Goal: Task Accomplishment & Management: Use online tool/utility

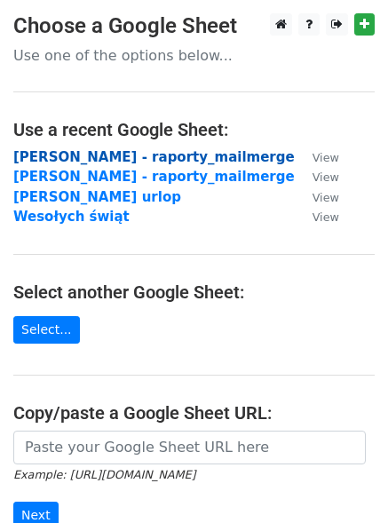
click at [187, 159] on strong "Ola Bortel - raporty_mailmerge" at bounding box center [153, 157] width 281 height 16
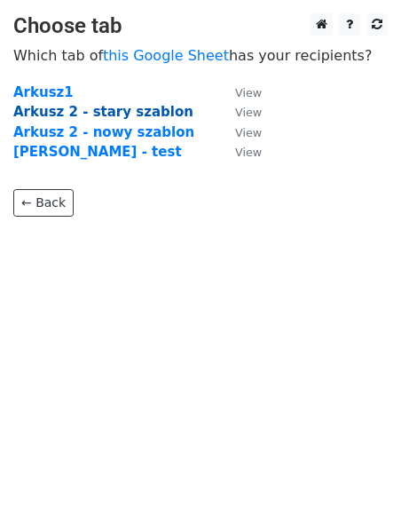
click at [142, 110] on strong "Arkusz 2 - stary szablon" at bounding box center [103, 112] width 180 height 16
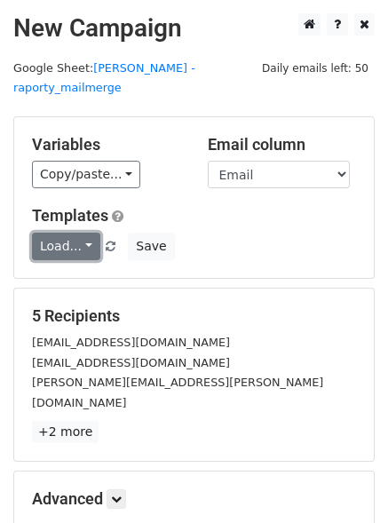
click at [82, 233] on link "Load..." at bounding box center [66, 247] width 68 height 28
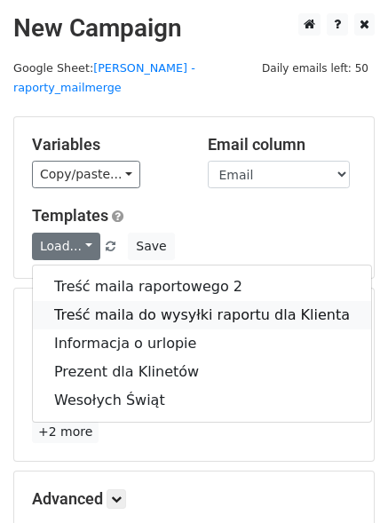
click at [97, 301] on link "Treść maila do wysyłki raportu dla Klienta" at bounding box center [202, 315] width 338 height 28
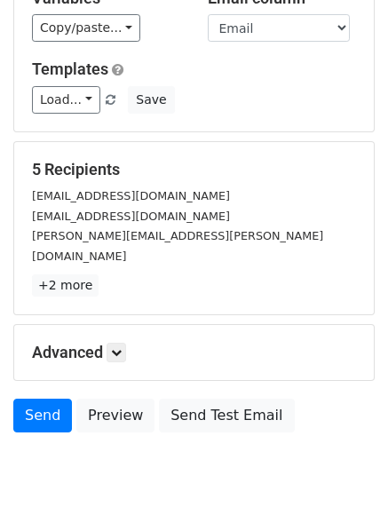
scroll to position [163, 0]
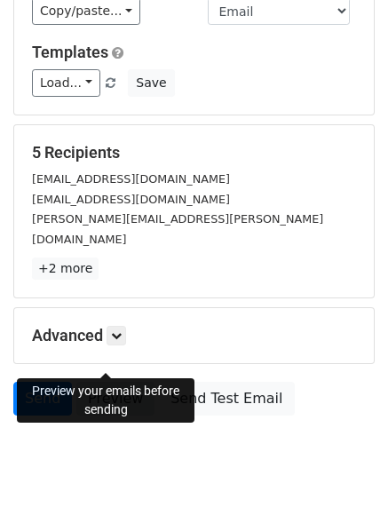
click at [122, 382] on link "Preview" at bounding box center [115, 399] width 78 height 34
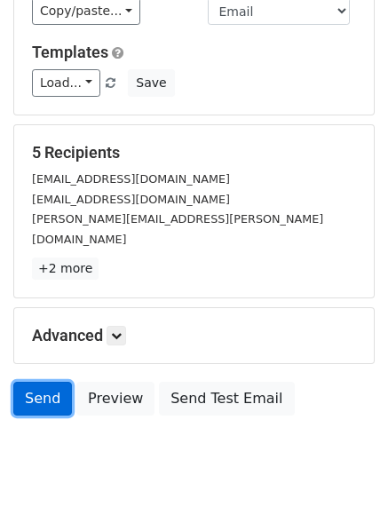
click at [39, 382] on link "Send" at bounding box center [42, 399] width 59 height 34
